Goal: Navigation & Orientation: Find specific page/section

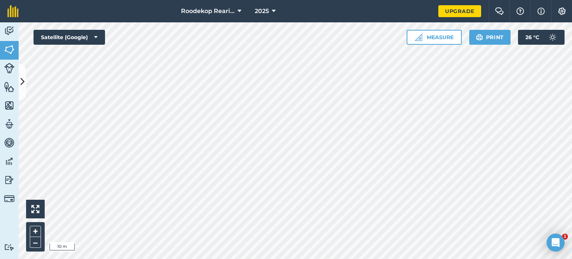
click at [364, 258] on html "Roodekop Rearing 2025 Upgrade Farm Chat Help Info Settings Map printing is not …" at bounding box center [286, 129] width 572 height 259
click at [464, 9] on div "Roodekop Rearing 2025 Upgrade Farm Chat Help Info Settings Map printing is not …" at bounding box center [286, 129] width 572 height 259
click at [7, 143] on img at bounding box center [9, 142] width 10 height 11
click at [9, 112] on link "Maps" at bounding box center [9, 106] width 19 height 19
click at [14, 27] on img at bounding box center [9, 30] width 10 height 11
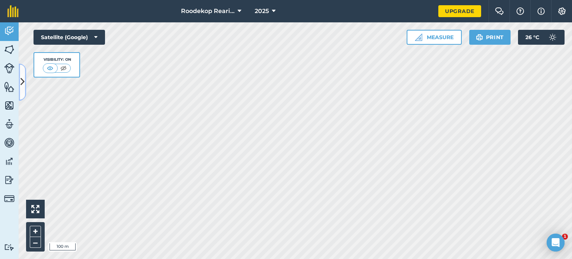
click at [20, 81] on button at bounding box center [22, 81] width 7 height 37
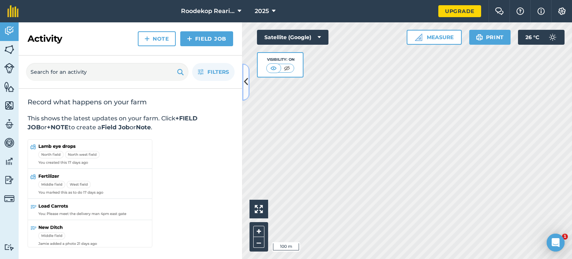
click at [247, 84] on icon at bounding box center [246, 82] width 4 height 13
